Goal: Information Seeking & Learning: Learn about a topic

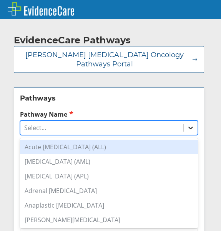
click at [187, 127] on icon at bounding box center [191, 128] width 8 height 8
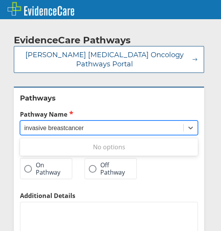
click at [65, 129] on input "invasive breastcancer" at bounding box center [54, 128] width 60 height 7
type input "invasive [MEDICAL_DATA]"
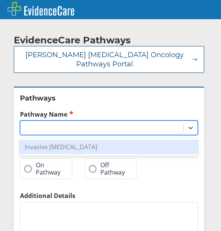
click at [93, 126] on div "invasive [MEDICAL_DATA]" at bounding box center [101, 127] width 163 height 13
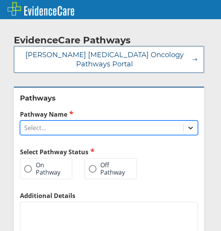
click at [187, 129] on icon at bounding box center [191, 128] width 8 height 8
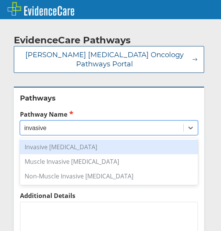
click at [80, 146] on div "Invasive [MEDICAL_DATA]" at bounding box center [109, 147] width 178 height 15
type input "invasive"
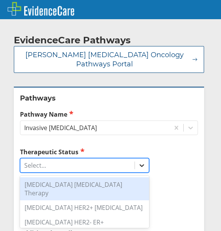
click at [141, 164] on icon at bounding box center [142, 166] width 8 height 8
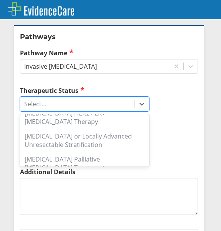
scroll to position [332, 0]
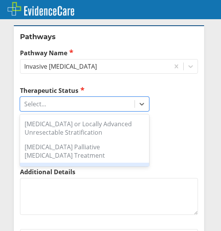
click at [93, 163] on div "[MEDICAL_DATA] Salvage HER2+ [MEDICAL_DATA]" at bounding box center [84, 174] width 129 height 23
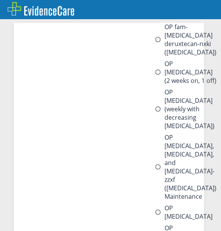
scroll to position [154, 0]
